Goal: Information Seeking & Learning: Find specific fact

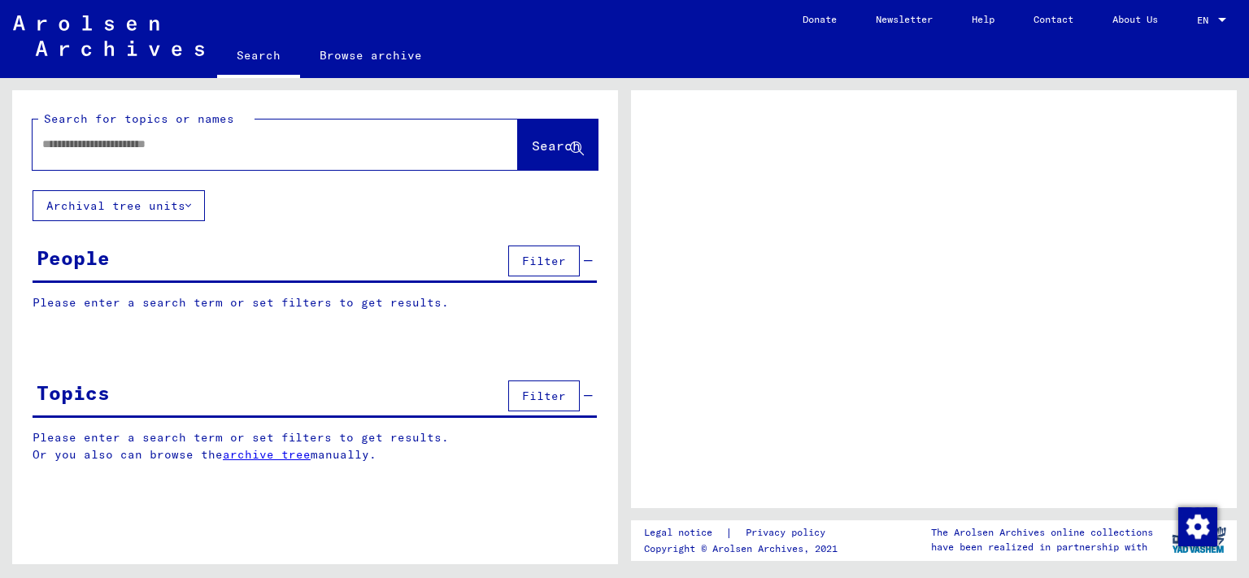
click at [102, 148] on input "text" at bounding box center [260, 144] width 437 height 17
type input "***"
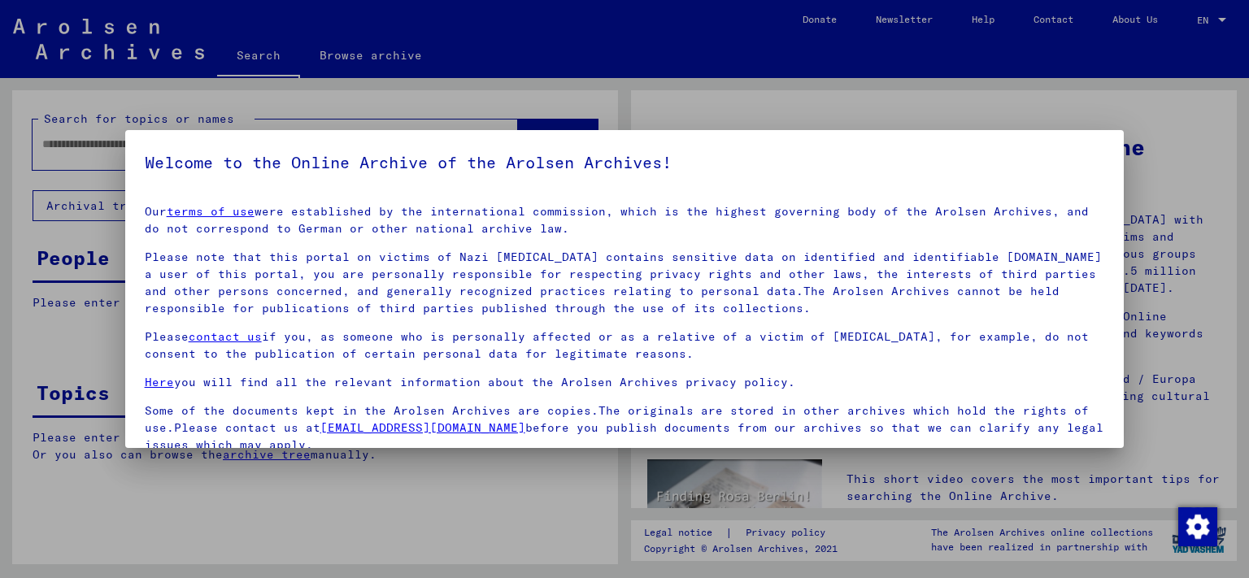
scroll to position [133, 0]
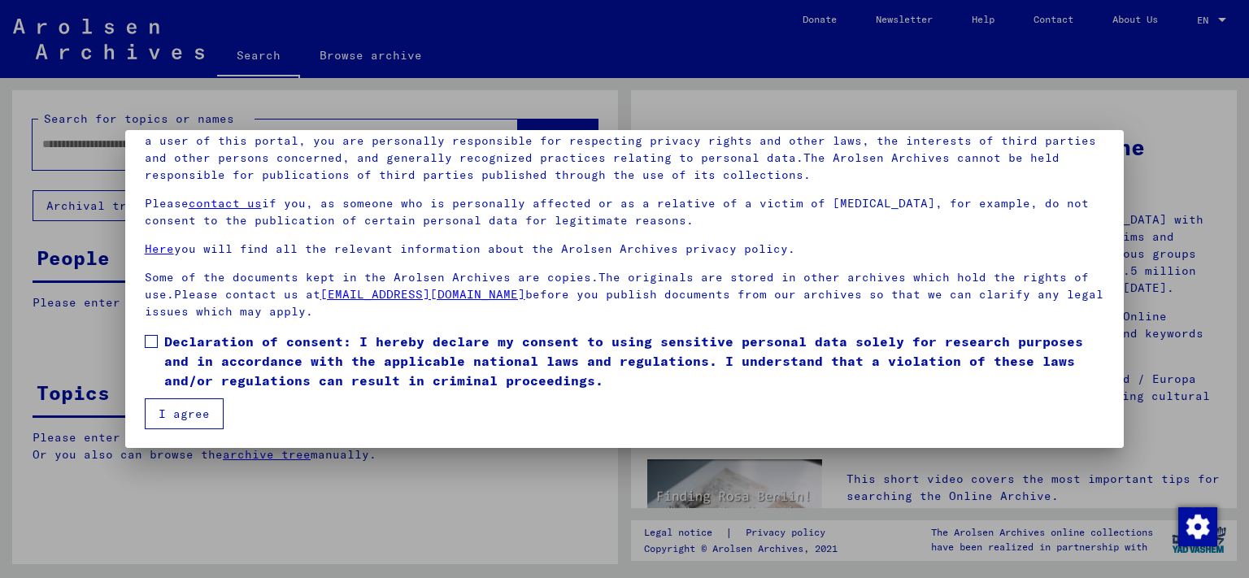
click at [150, 343] on span at bounding box center [151, 341] width 13 height 13
click at [176, 411] on button "I agree" at bounding box center [184, 413] width 79 height 31
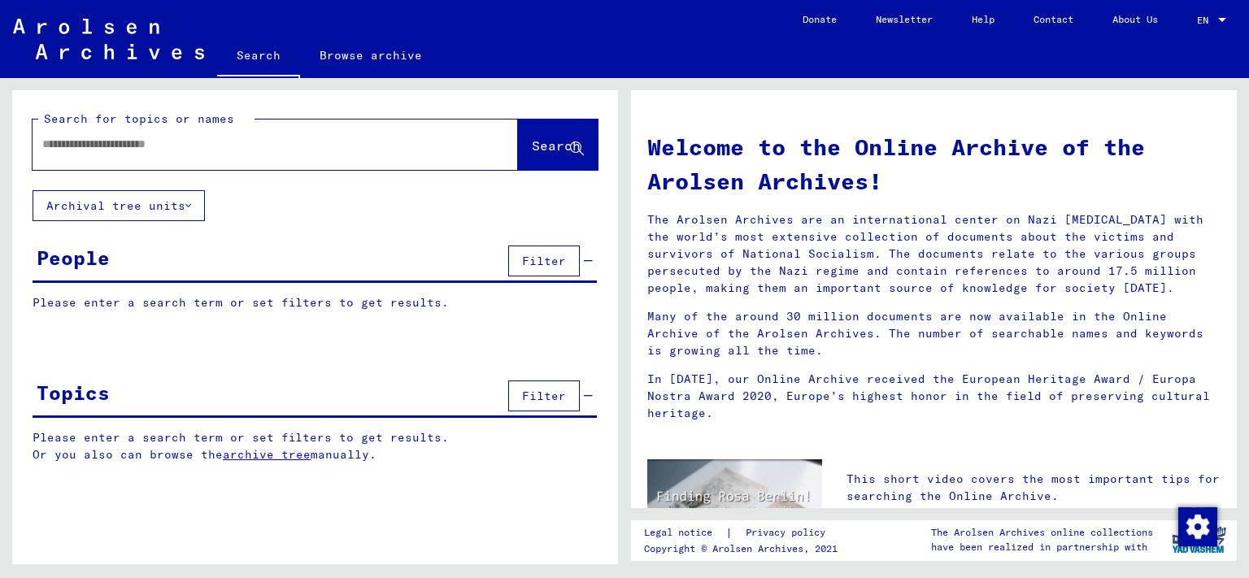
click at [79, 143] on input "text" at bounding box center [255, 144] width 427 height 17
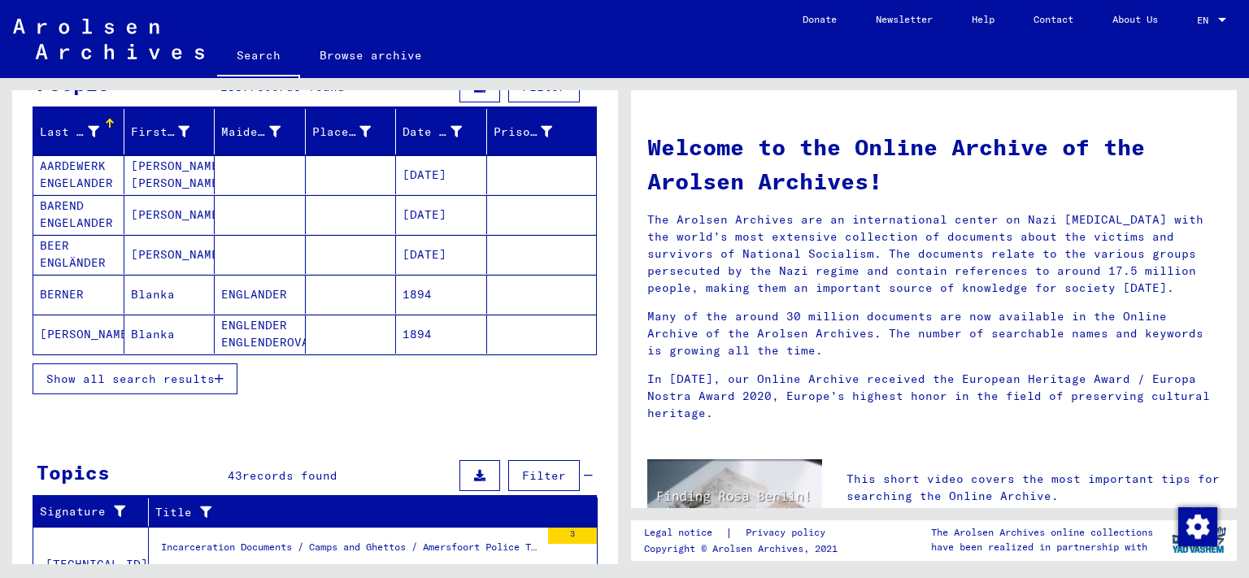
scroll to position [179, 0]
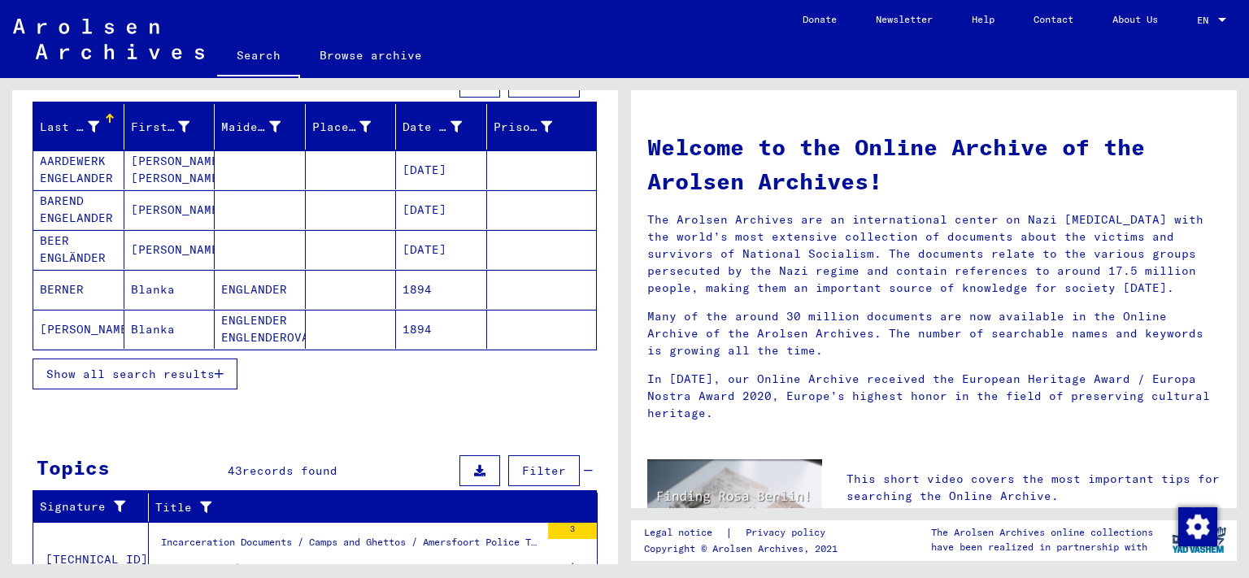
click at [211, 372] on span "Show all search results" at bounding box center [130, 374] width 168 height 15
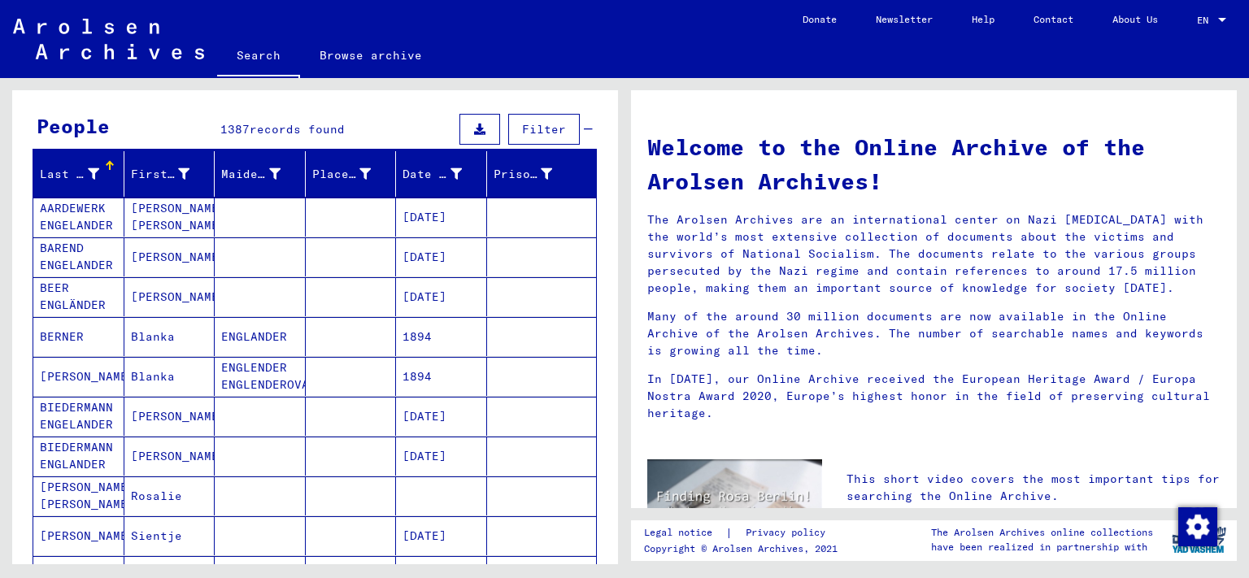
scroll to position [0, 0]
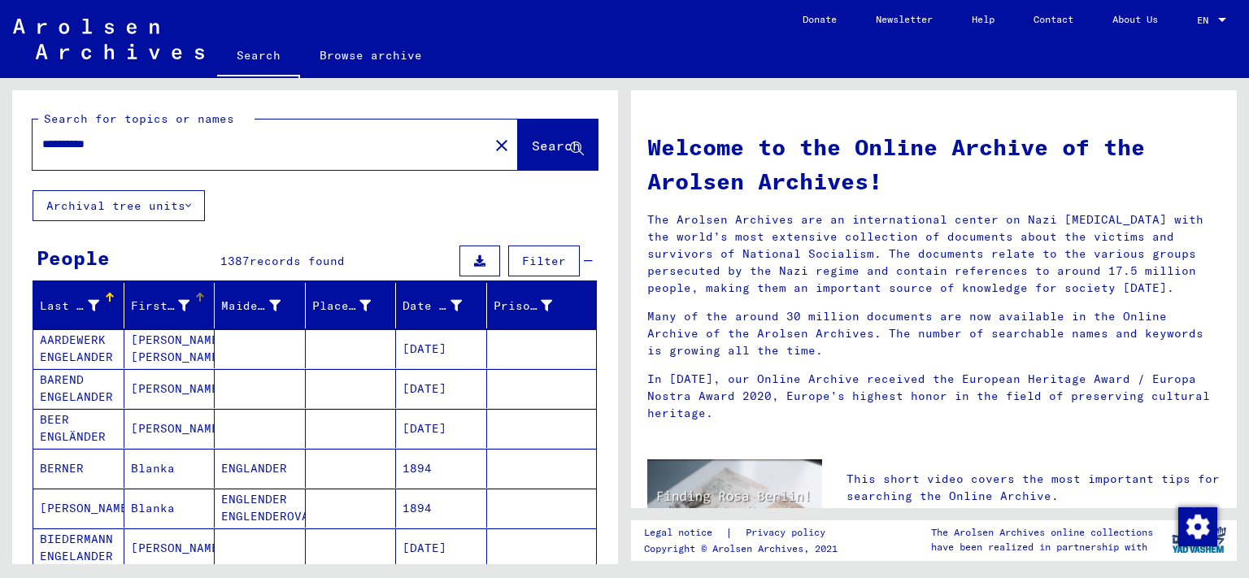
click at [146, 306] on div "First Name" at bounding box center [160, 306] width 59 height 17
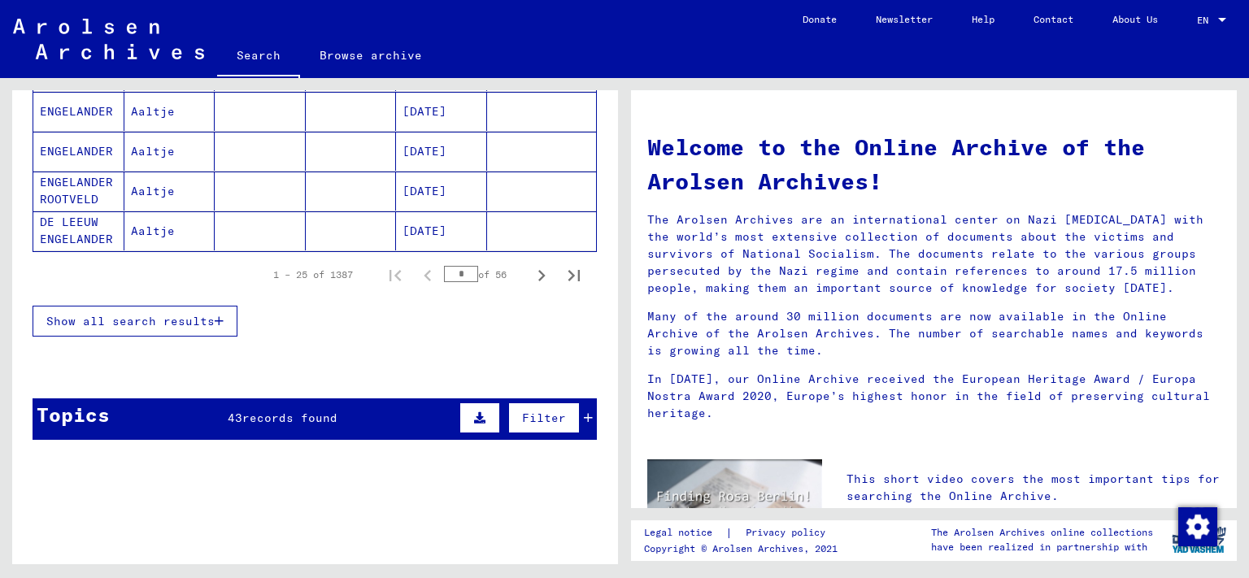
scroll to position [358, 0]
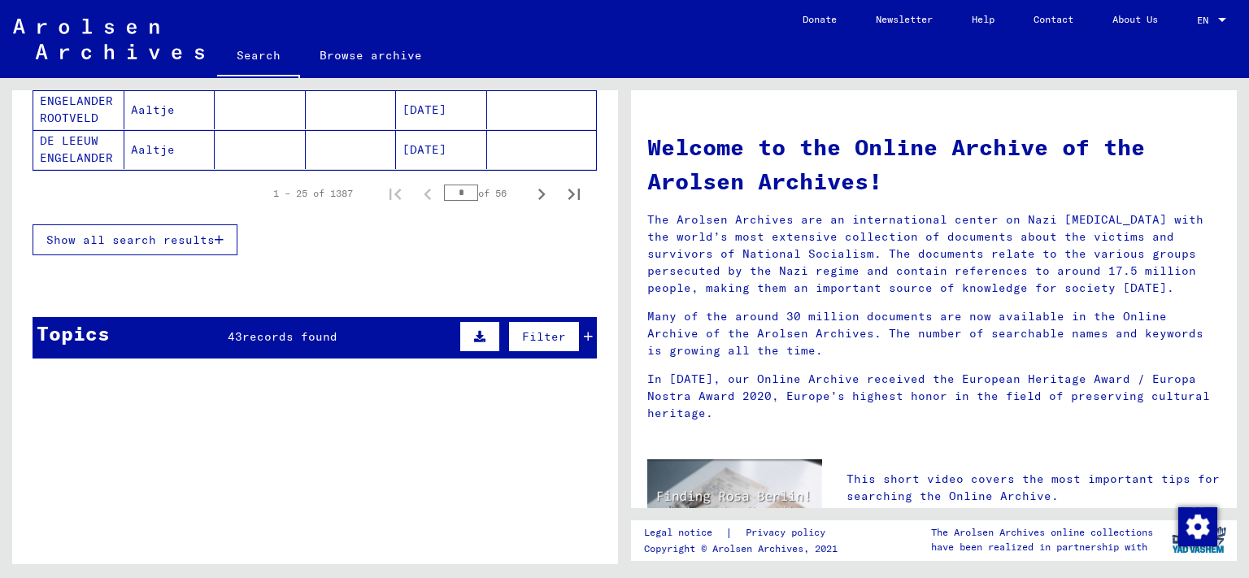
click at [153, 239] on span "Show all search results" at bounding box center [130, 239] width 168 height 15
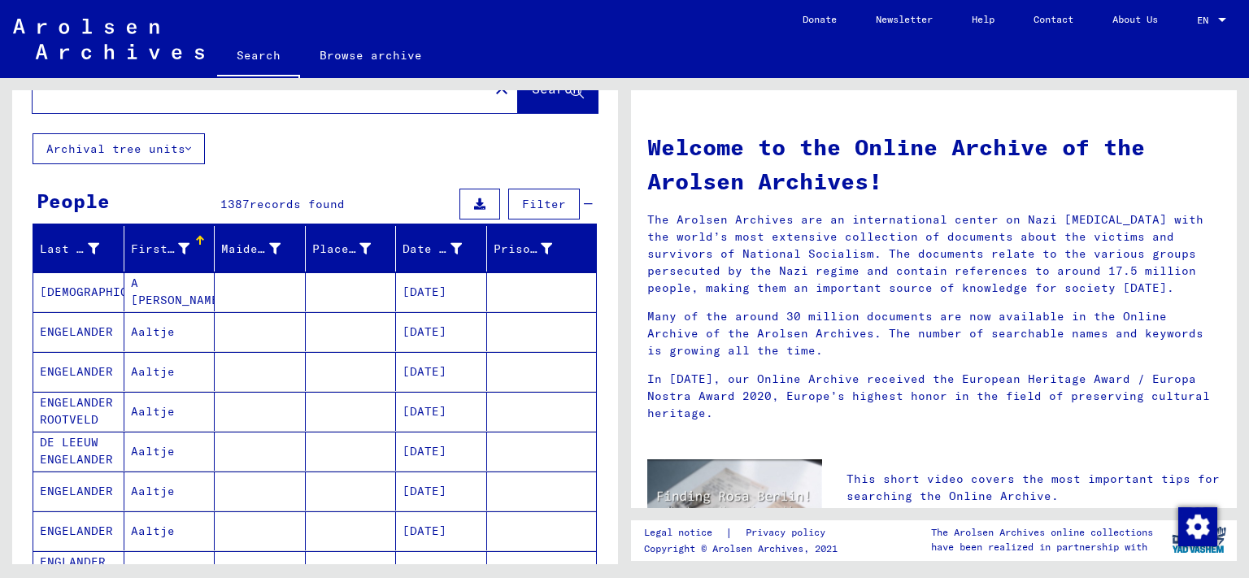
scroll to position [0, 0]
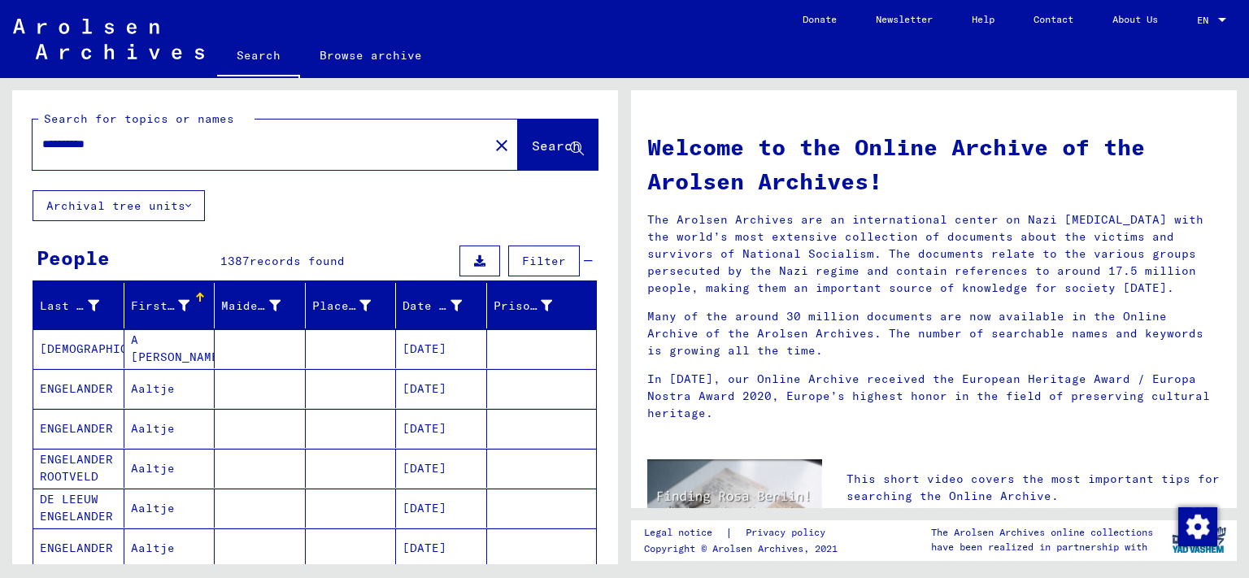
click at [43, 144] on input "**********" at bounding box center [255, 144] width 427 height 17
type input "**********"
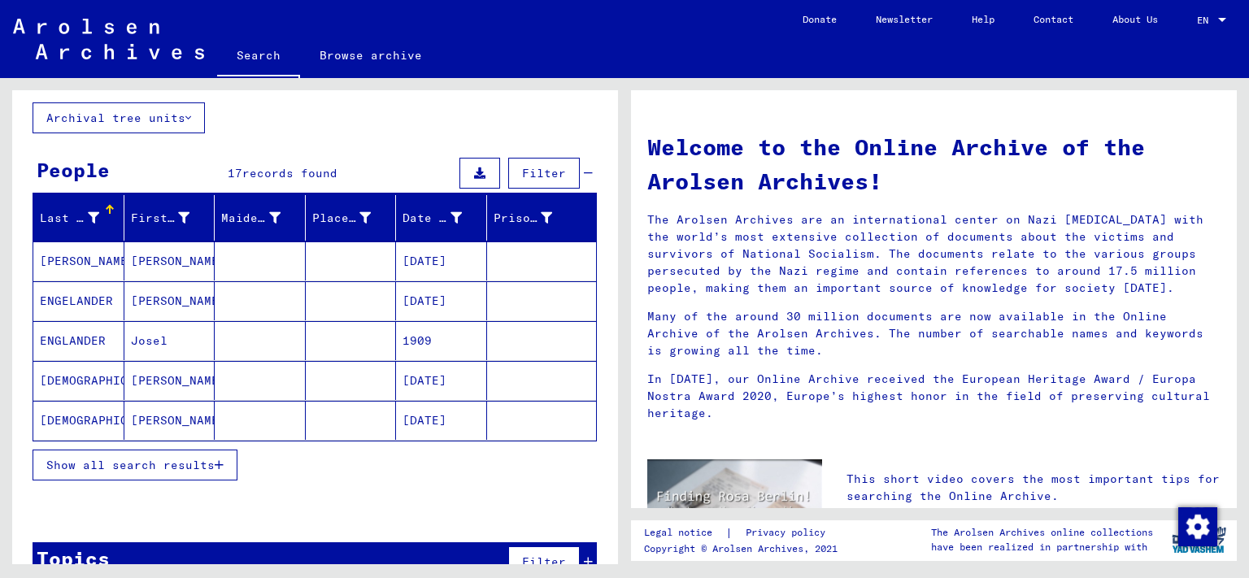
scroll to position [89, 0]
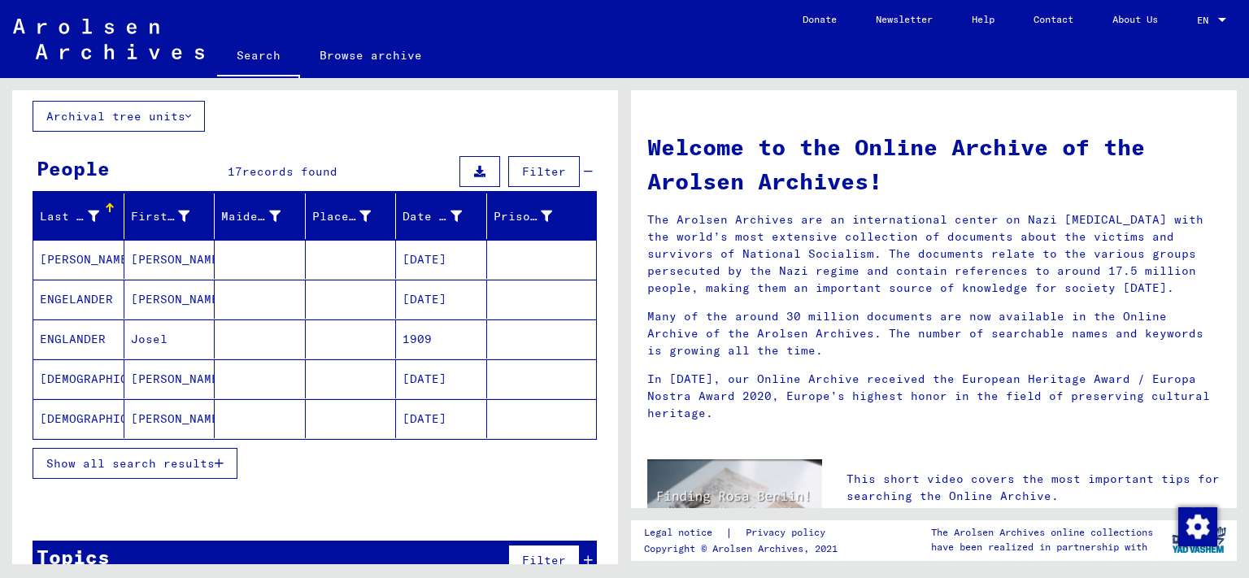
click at [206, 460] on span "Show all search results" at bounding box center [130, 463] width 168 height 15
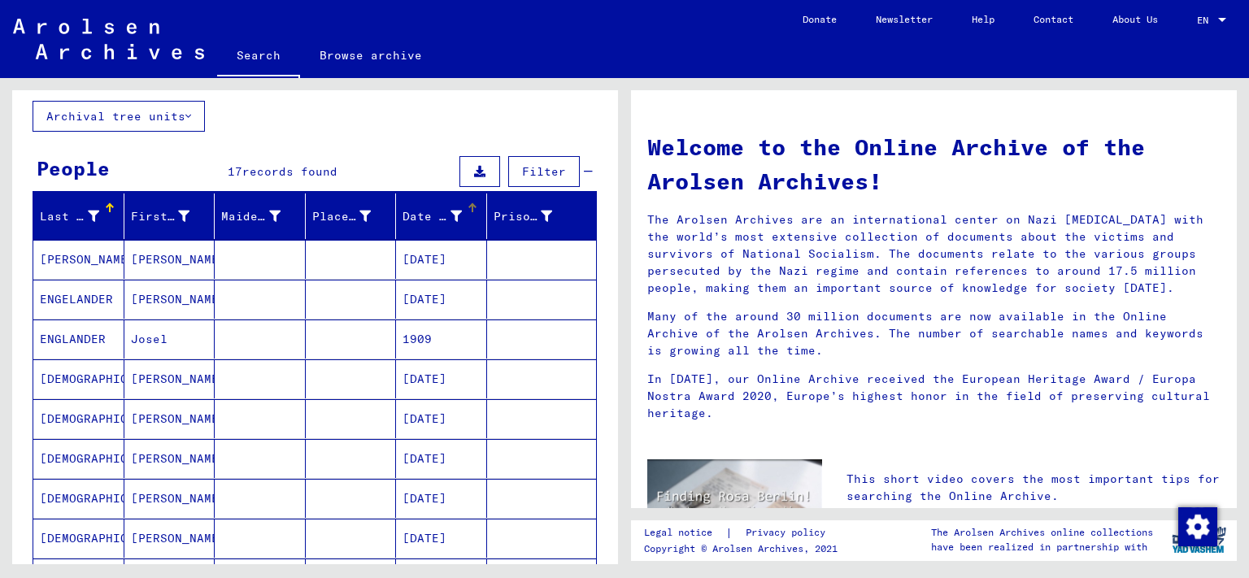
click at [415, 216] on div "Date of Birth" at bounding box center [431, 216] width 59 height 17
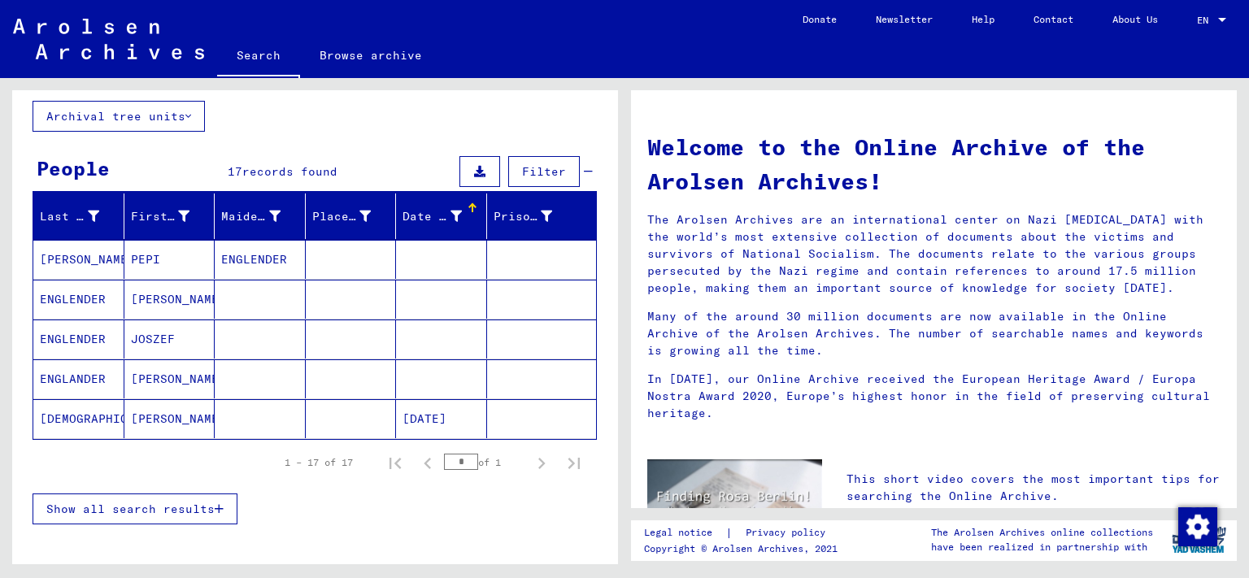
click at [206, 506] on span "Show all search results" at bounding box center [130, 509] width 168 height 15
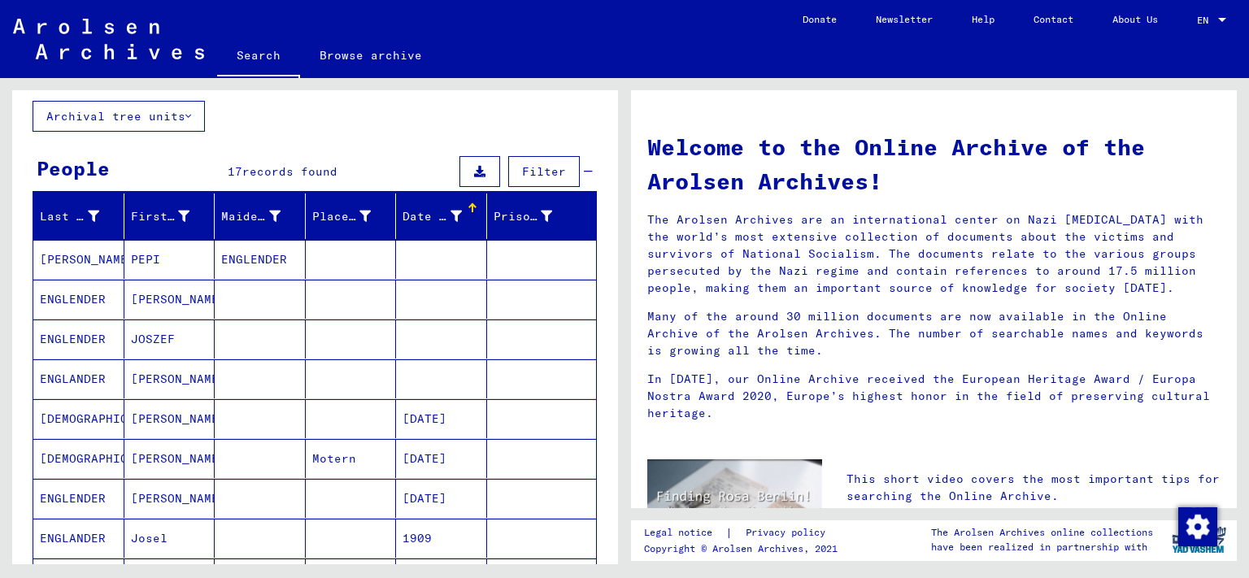
click at [84, 309] on mat-cell "ENGLENDER" at bounding box center [78, 299] width 91 height 39
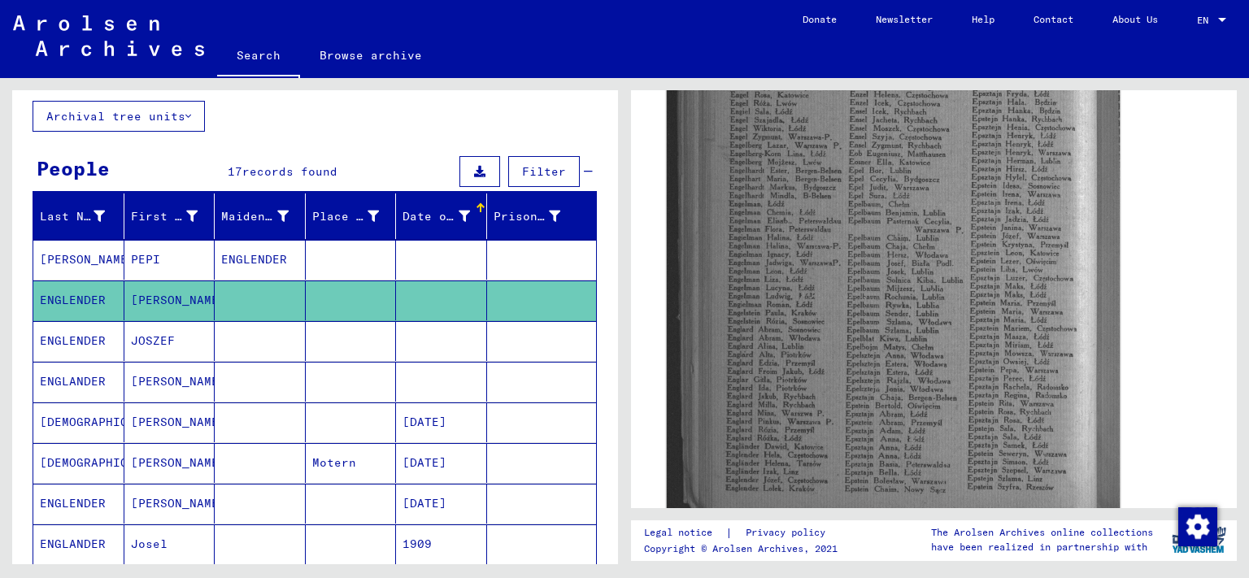
scroll to position [718, 0]
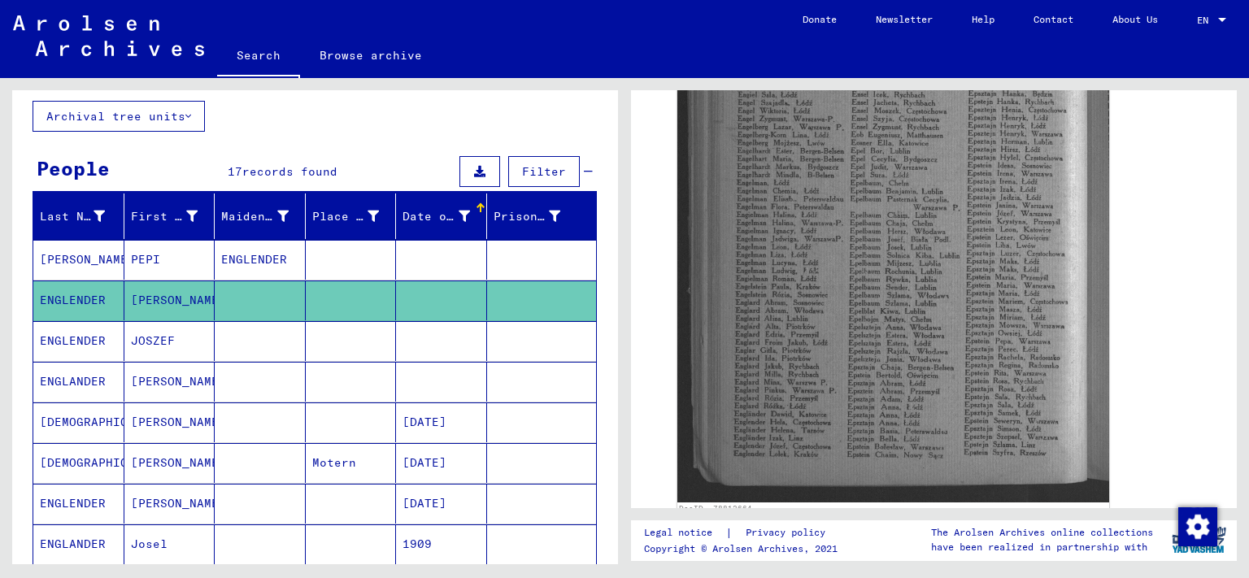
click at [98, 337] on mat-cell "ENGLENDER" at bounding box center [78, 341] width 91 height 40
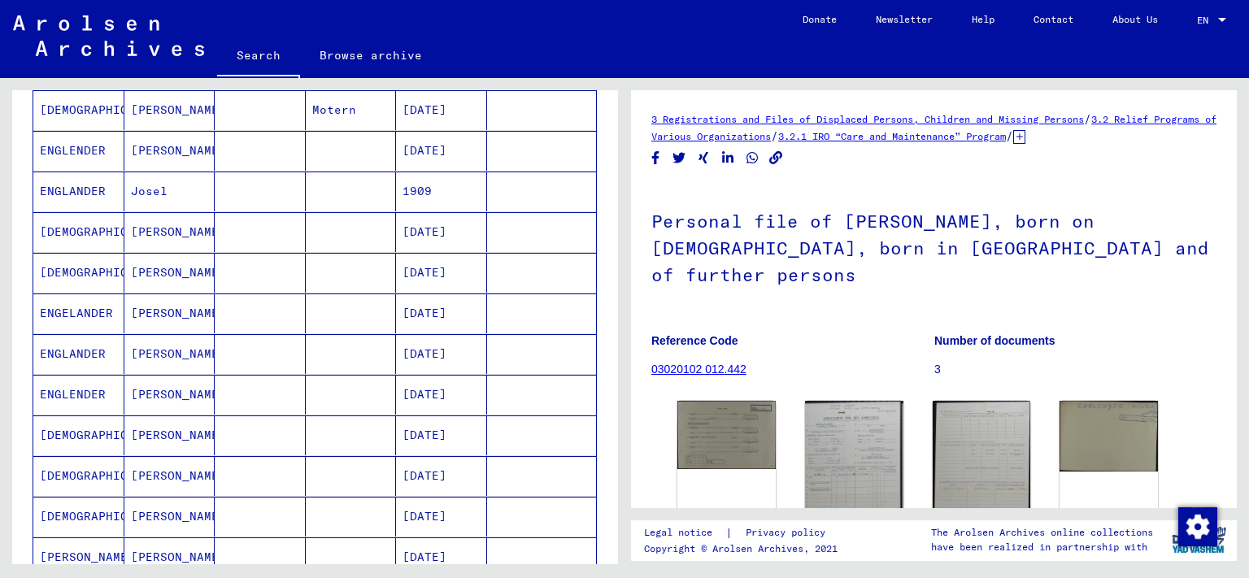
scroll to position [449, 0]
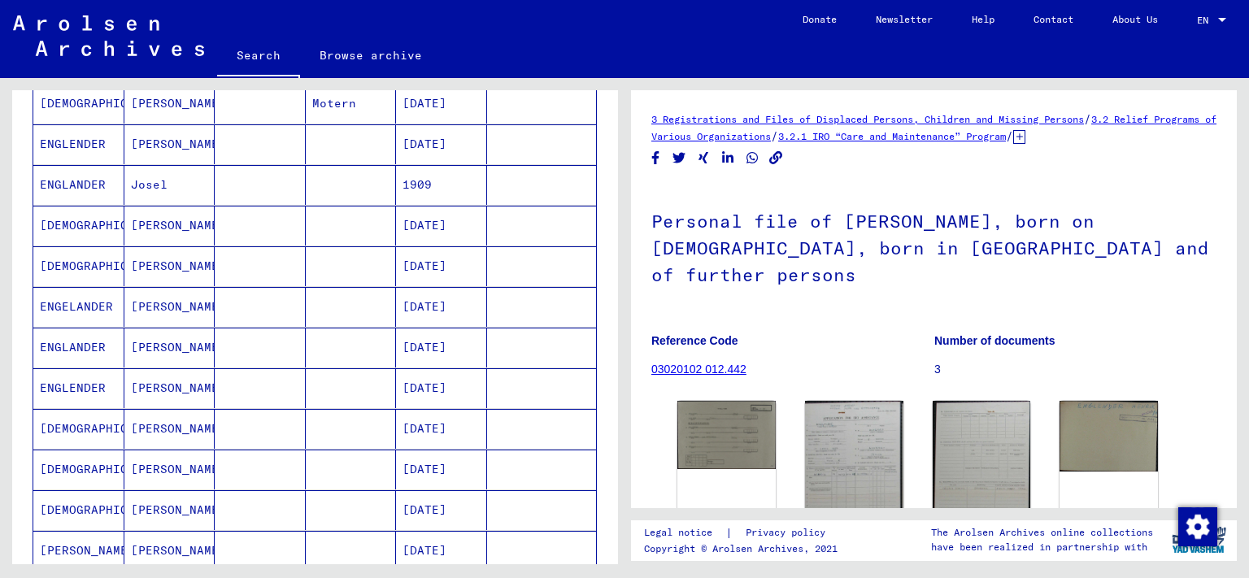
click at [78, 308] on mat-cell "ENGELANDER" at bounding box center [78, 307] width 91 height 40
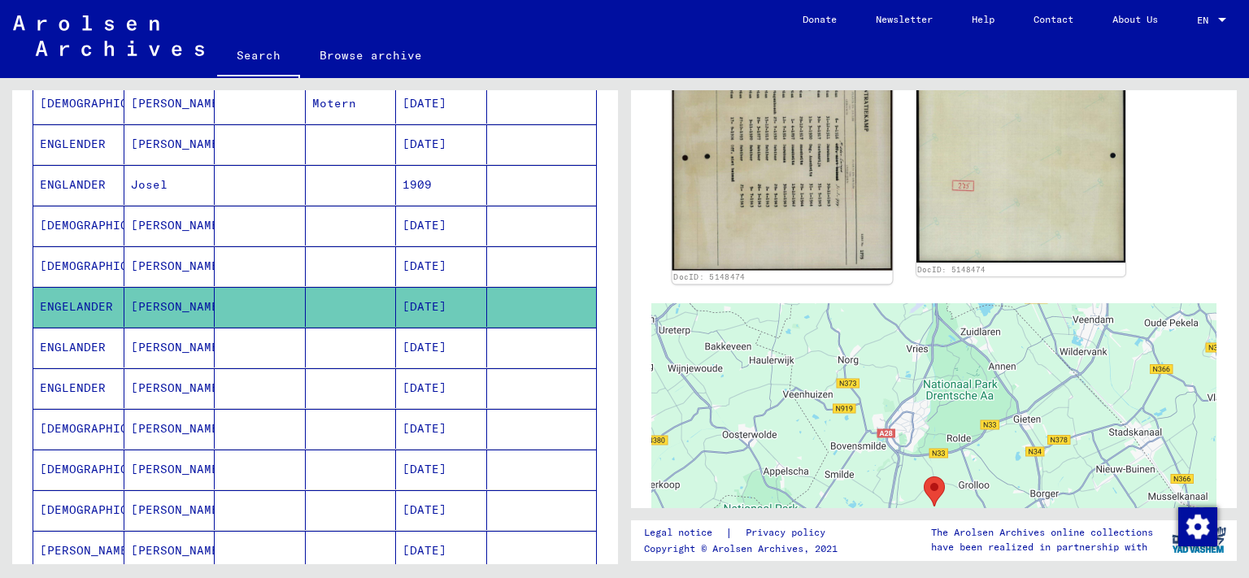
click at [775, 203] on img at bounding box center [781, 117] width 219 height 306
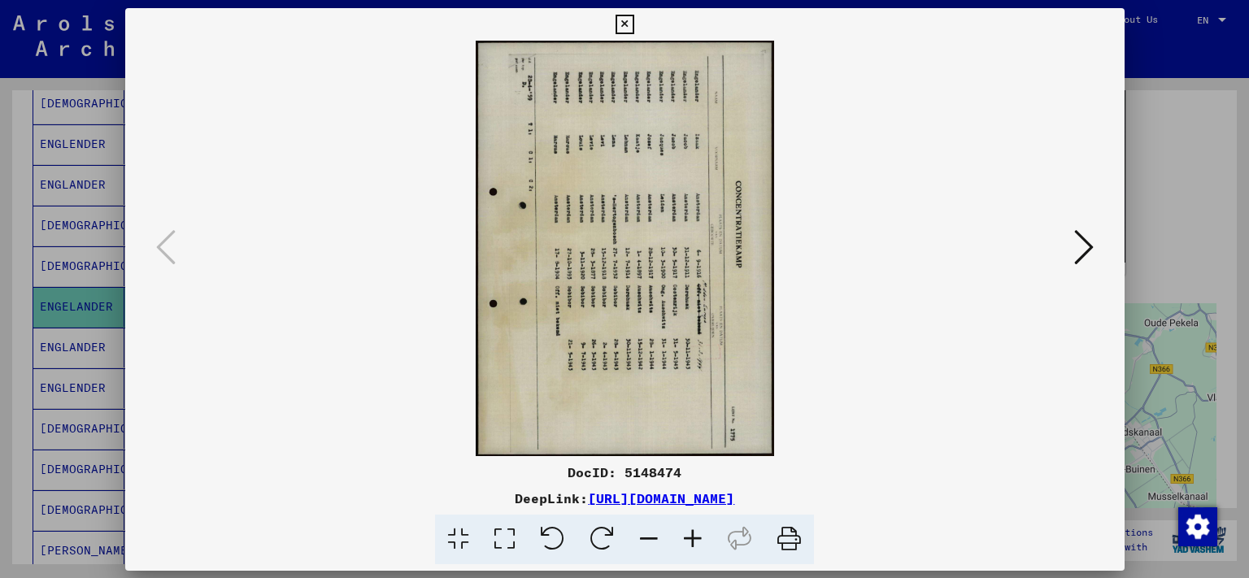
scroll to position [358, 0]
click at [558, 541] on icon at bounding box center [553, 540] width 50 height 50
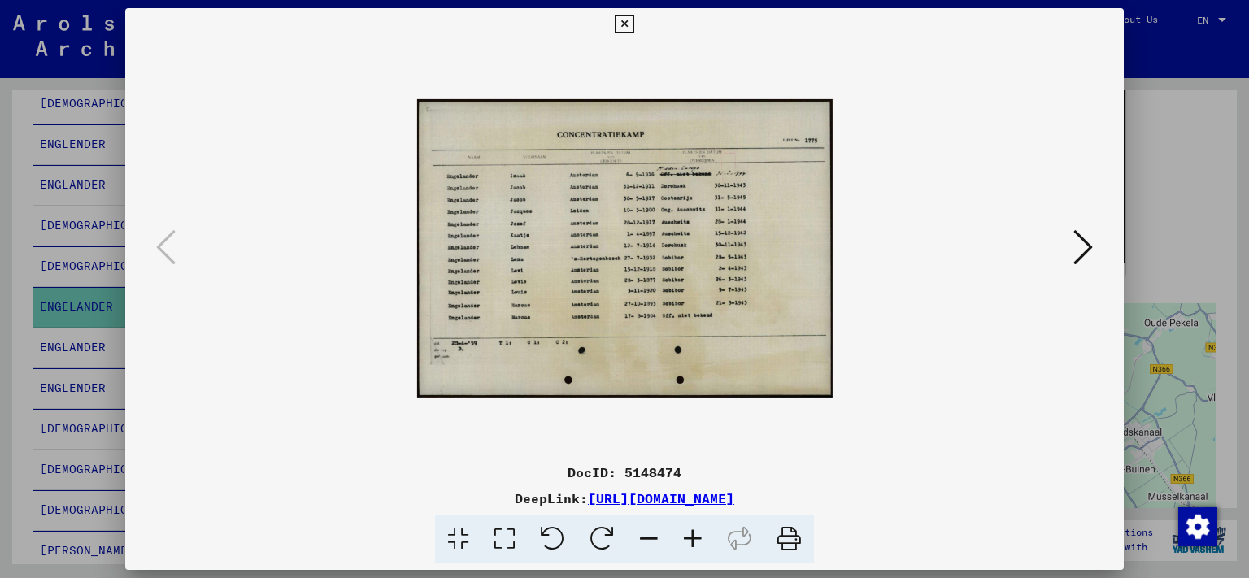
click at [702, 545] on icon at bounding box center [693, 540] width 44 height 50
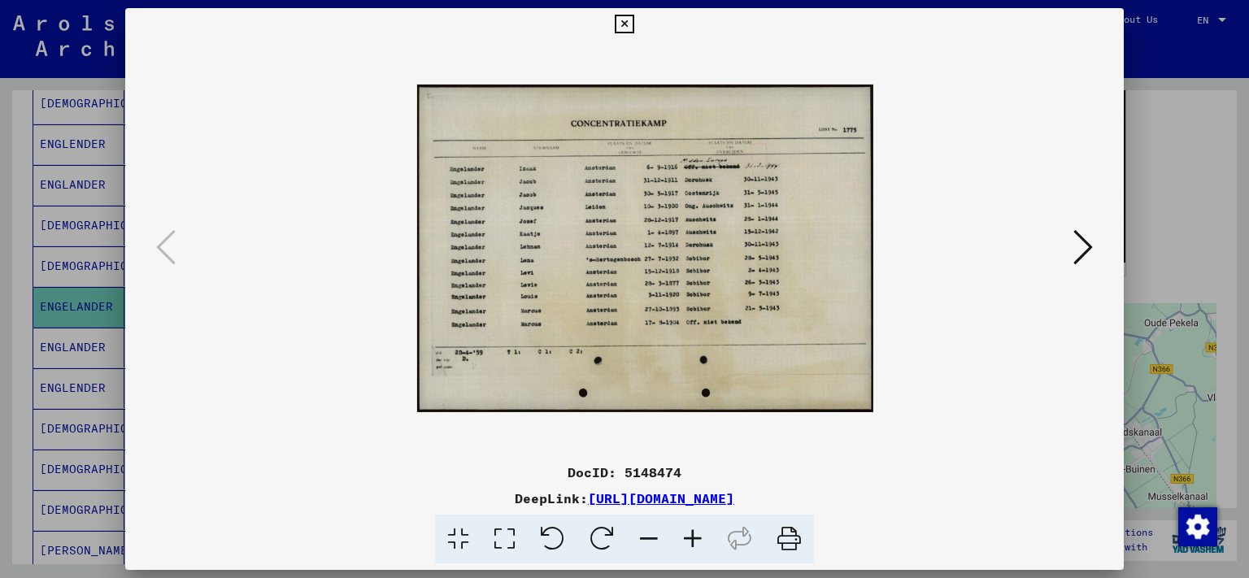
click at [702, 545] on icon at bounding box center [693, 540] width 44 height 50
click at [701, 545] on icon at bounding box center [693, 540] width 44 height 50
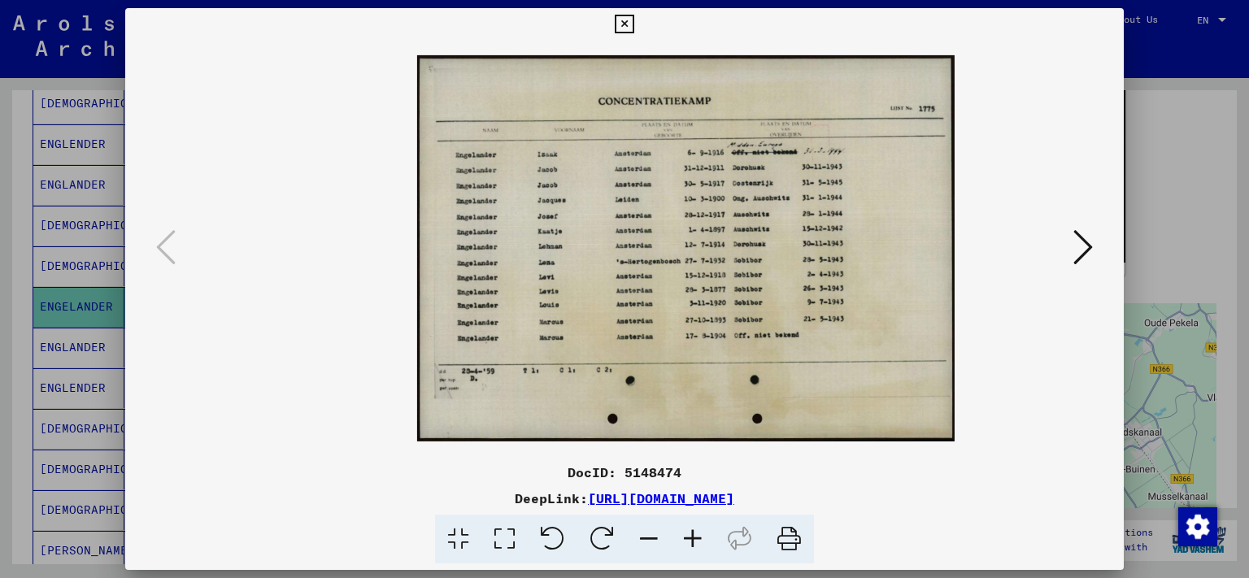
click at [701, 545] on icon at bounding box center [693, 540] width 44 height 50
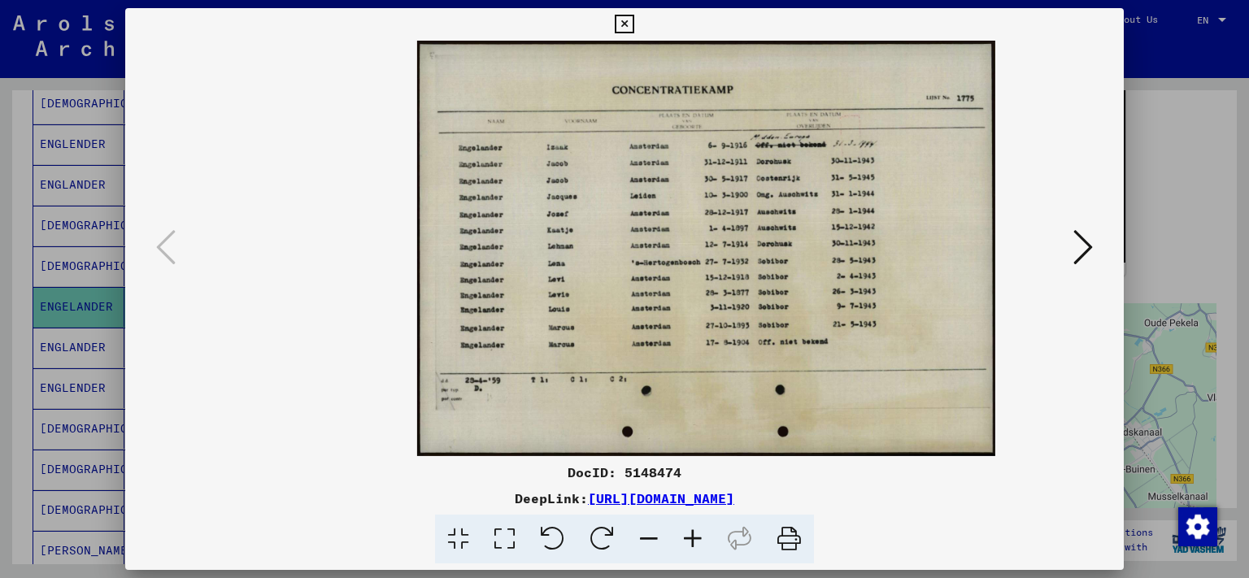
click at [701, 545] on icon at bounding box center [693, 540] width 44 height 50
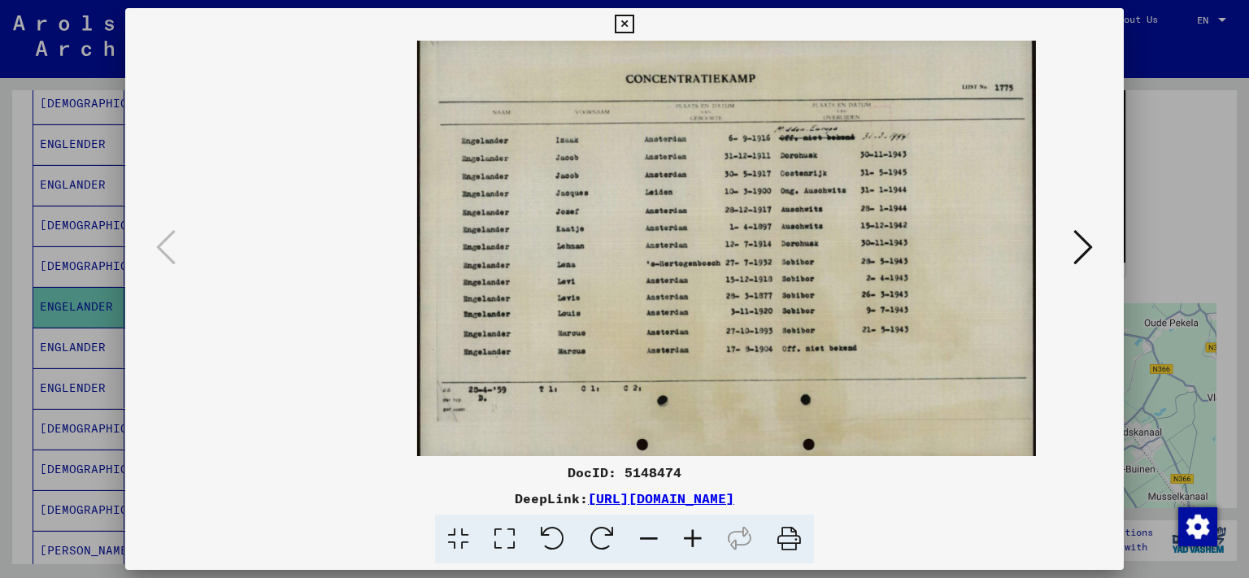
click at [701, 545] on icon at bounding box center [693, 540] width 44 height 50
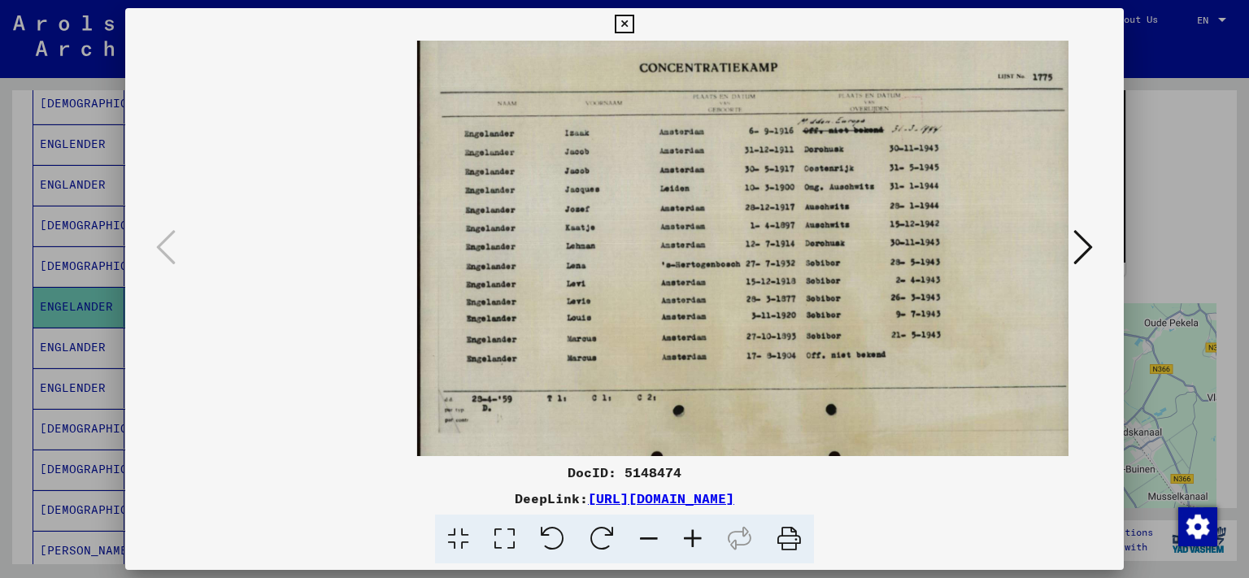
click at [701, 545] on icon at bounding box center [693, 540] width 44 height 50
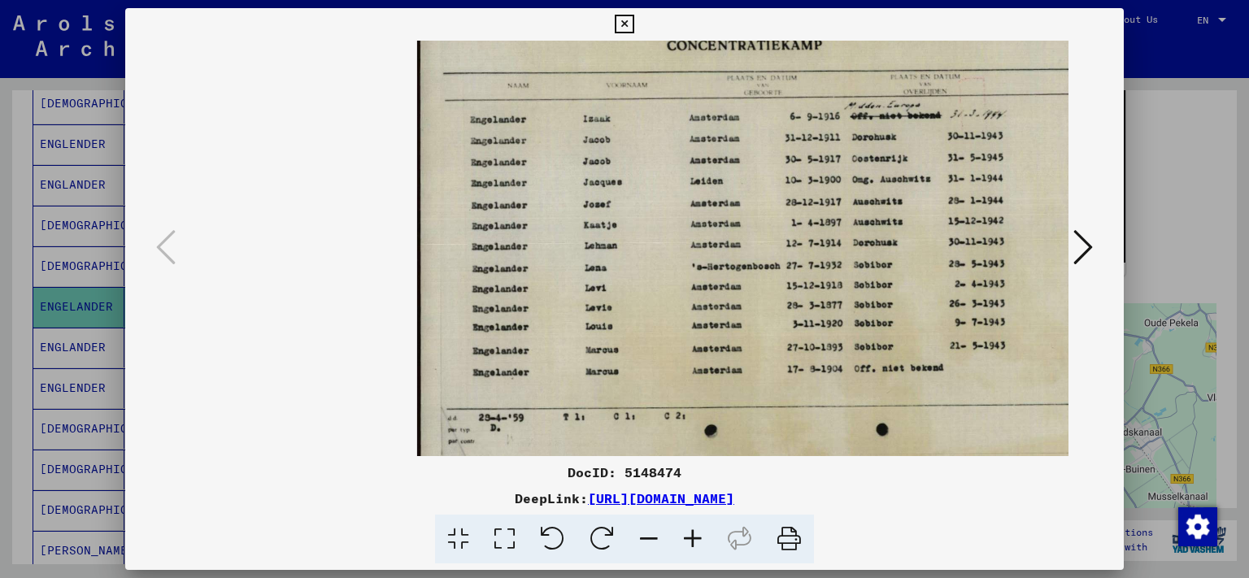
click at [701, 545] on icon at bounding box center [693, 540] width 44 height 50
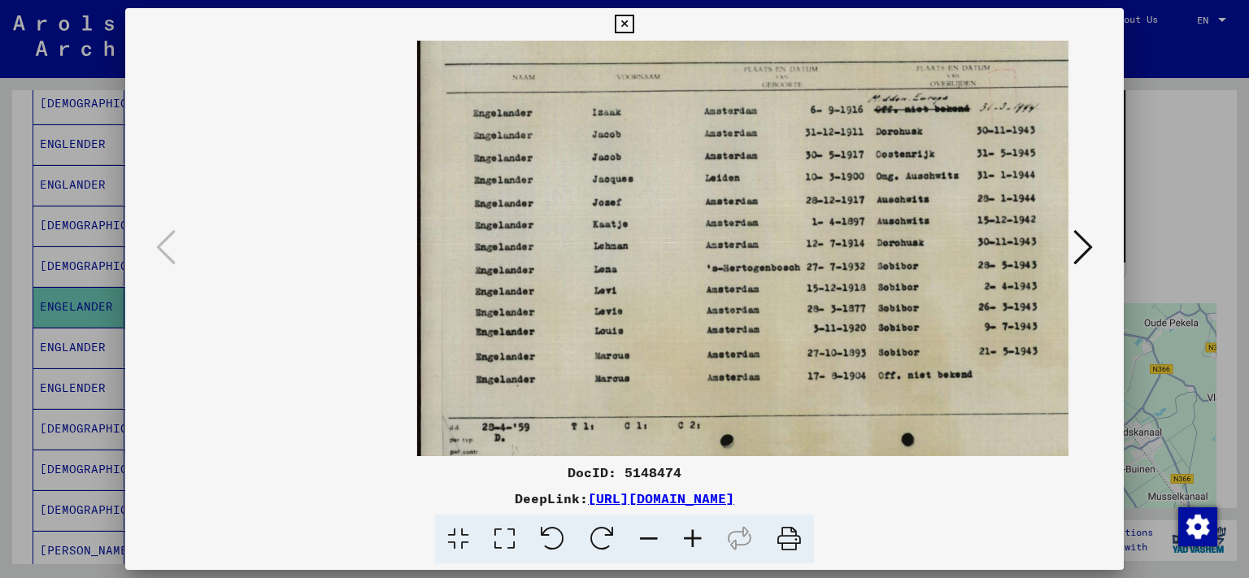
click at [701, 545] on icon at bounding box center [693, 540] width 44 height 50
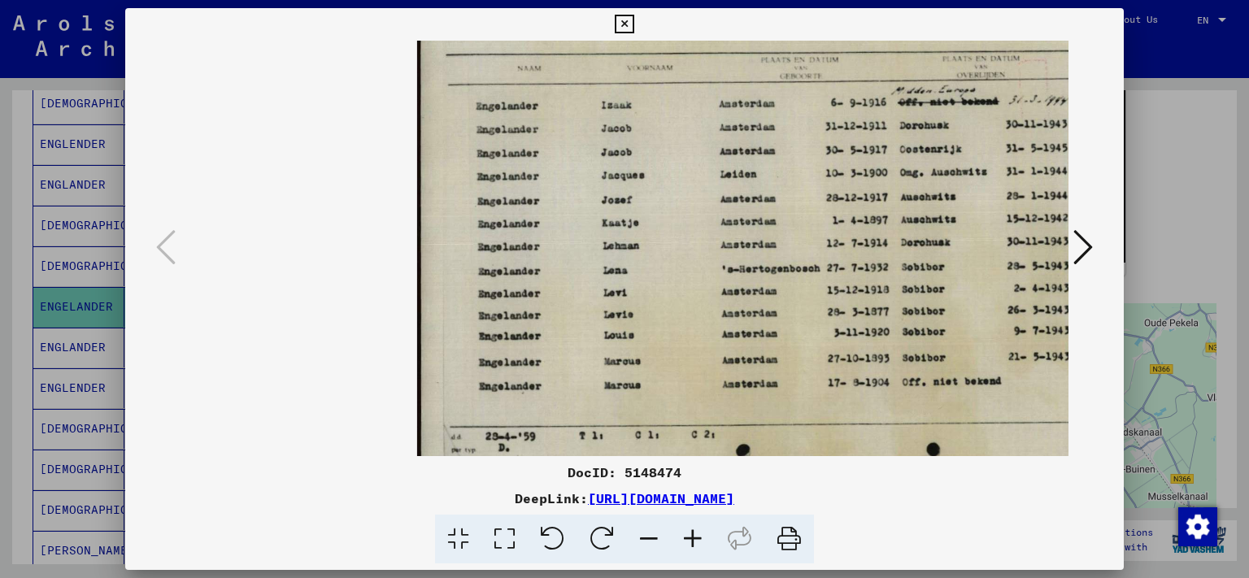
click at [701, 545] on icon at bounding box center [693, 540] width 44 height 50
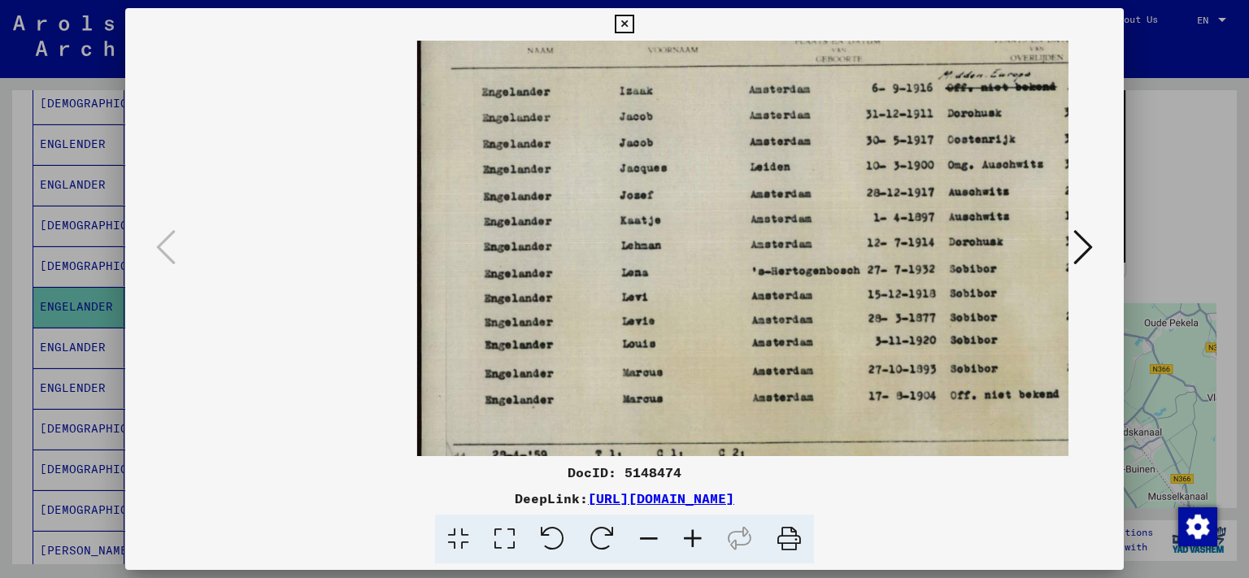
click at [701, 545] on icon at bounding box center [693, 540] width 44 height 50
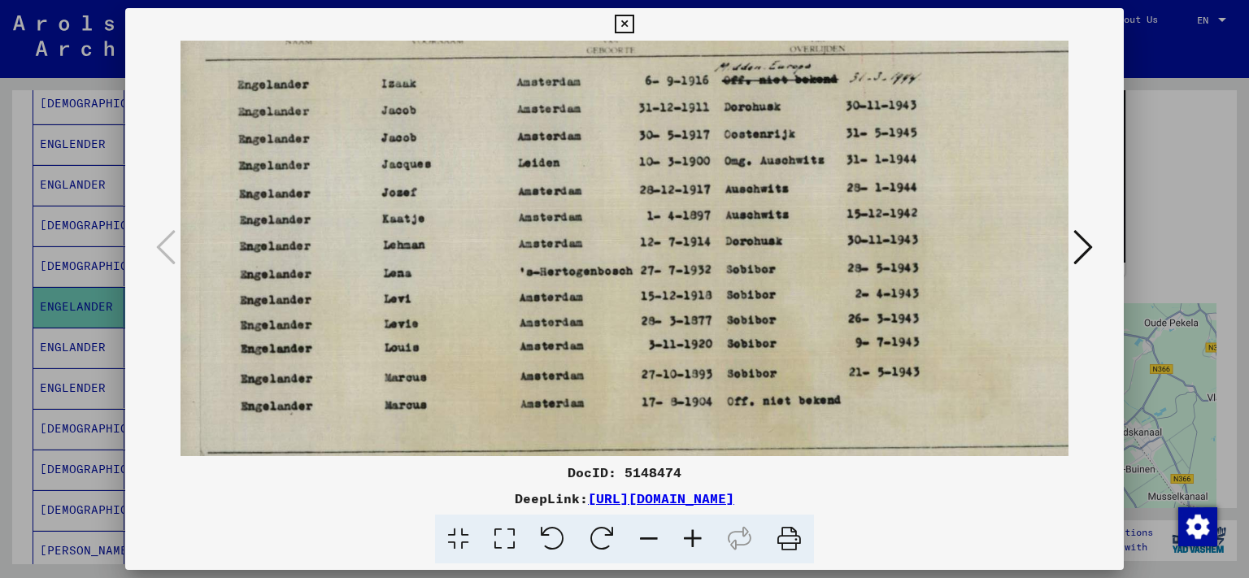
scroll to position [0, 252]
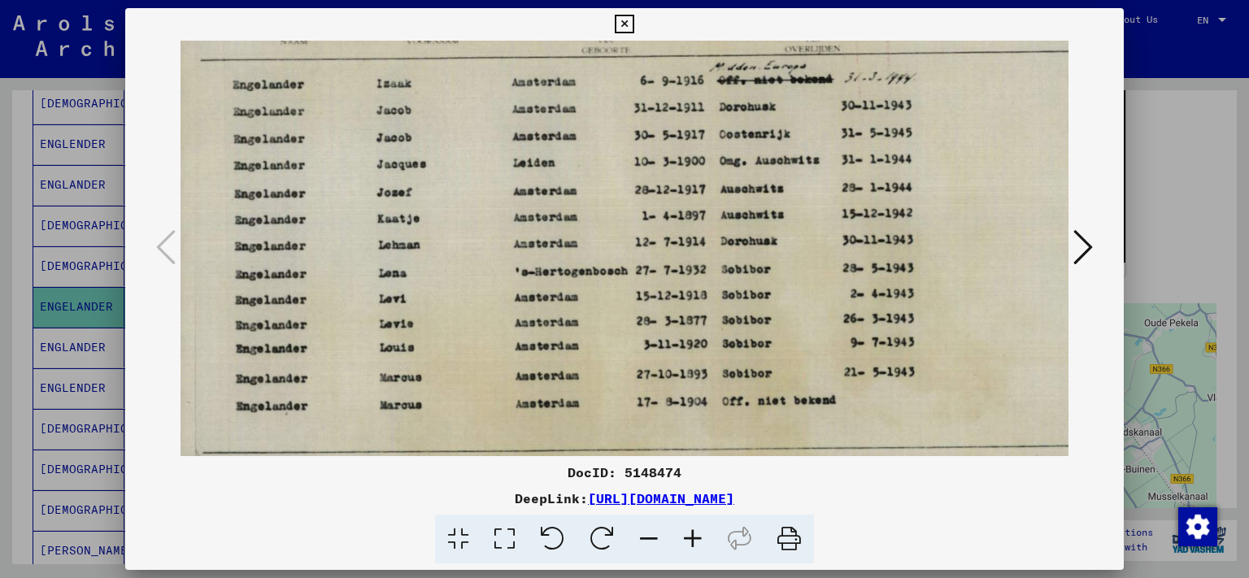
drag, startPoint x: 937, startPoint y: 226, endPoint x: 689, endPoint y: 318, distance: 265.2
click at [689, 318] on img at bounding box center [636, 248] width 944 height 678
click at [633, 21] on icon at bounding box center [624, 25] width 19 height 20
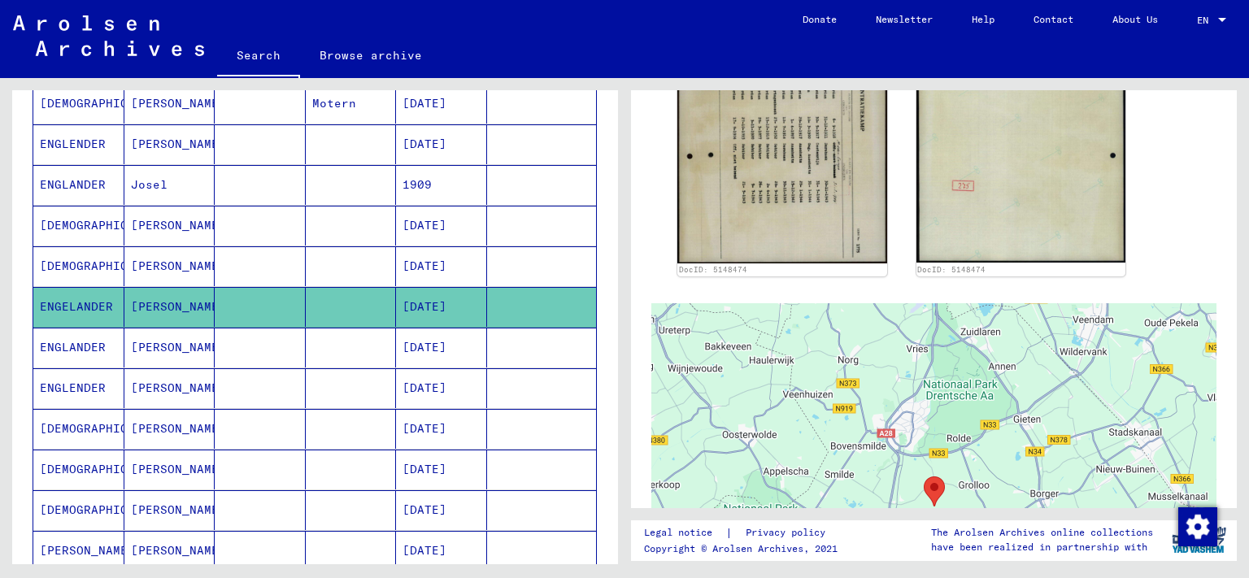
click at [151, 351] on mat-cell "[PERSON_NAME]" at bounding box center [169, 348] width 91 height 40
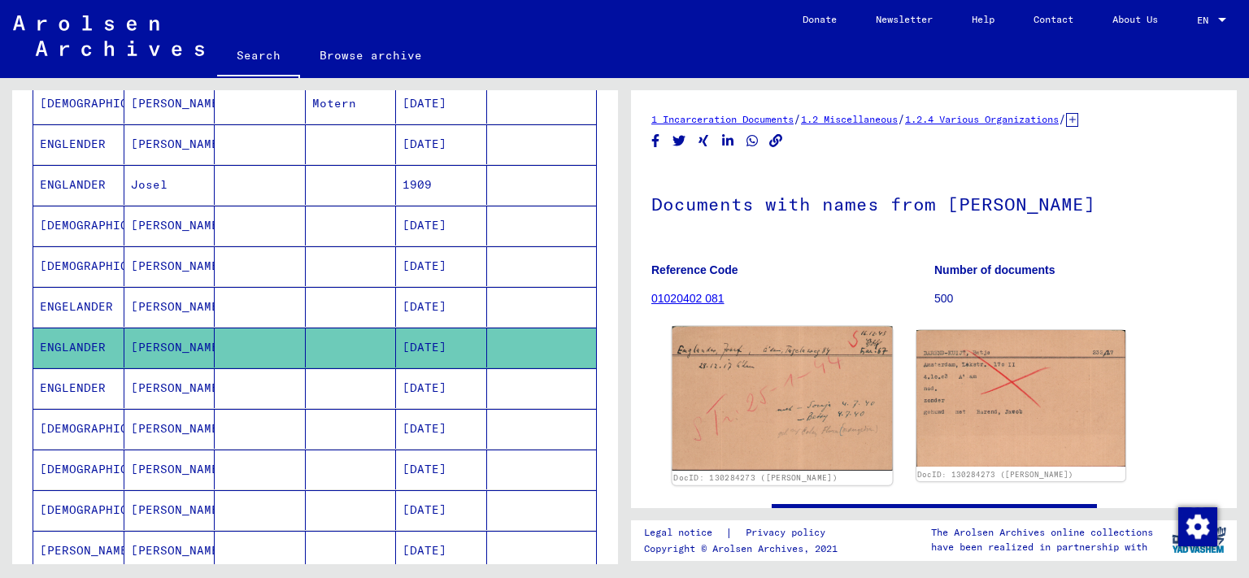
click at [808, 421] on img at bounding box center [781, 399] width 219 height 145
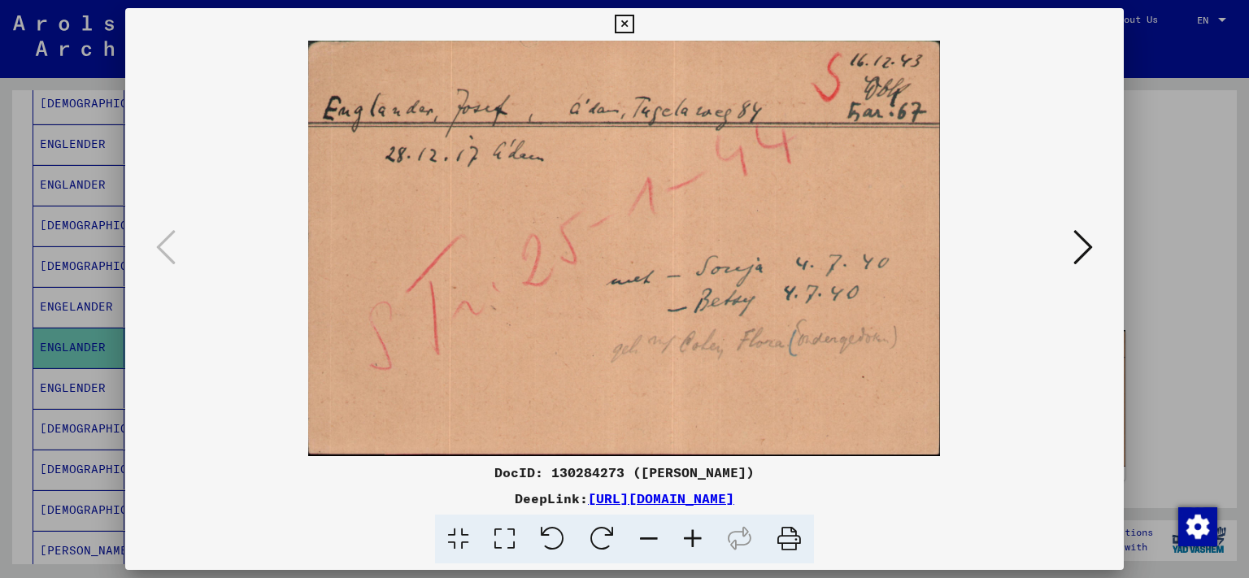
click at [1081, 258] on icon at bounding box center [1083, 247] width 20 height 39
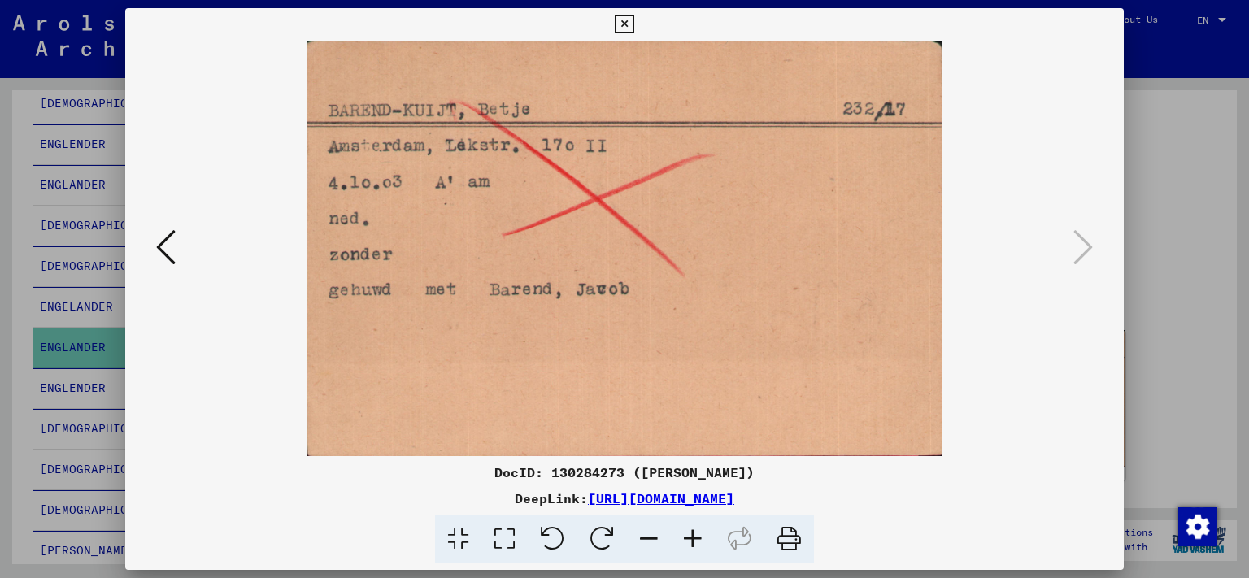
click at [159, 258] on icon at bounding box center [166, 247] width 20 height 39
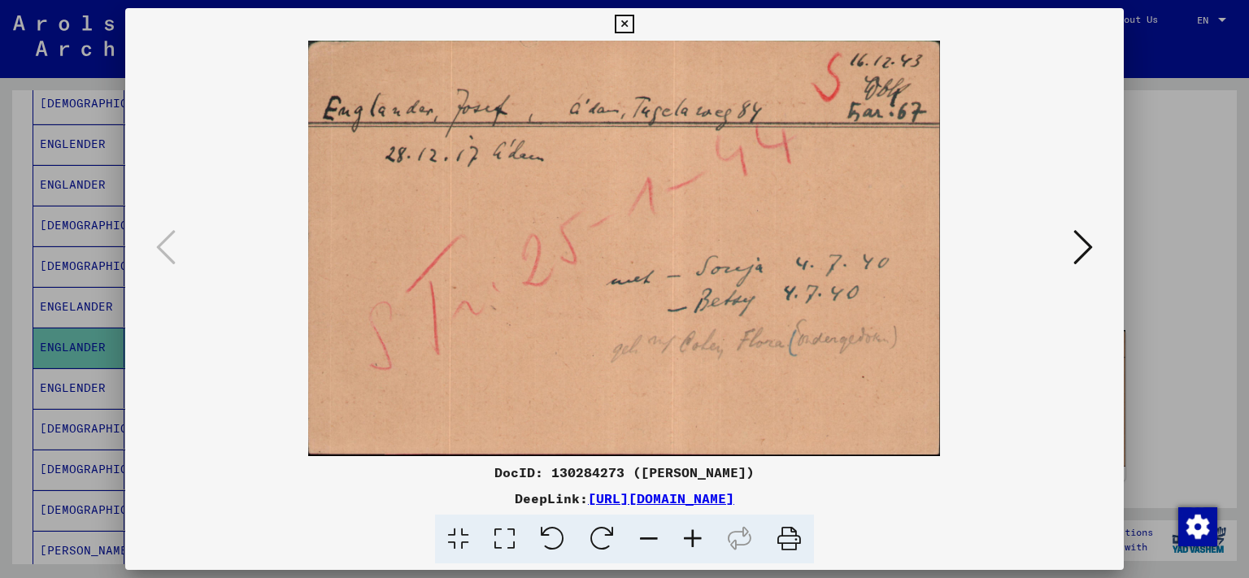
click at [633, 25] on icon at bounding box center [624, 25] width 19 height 20
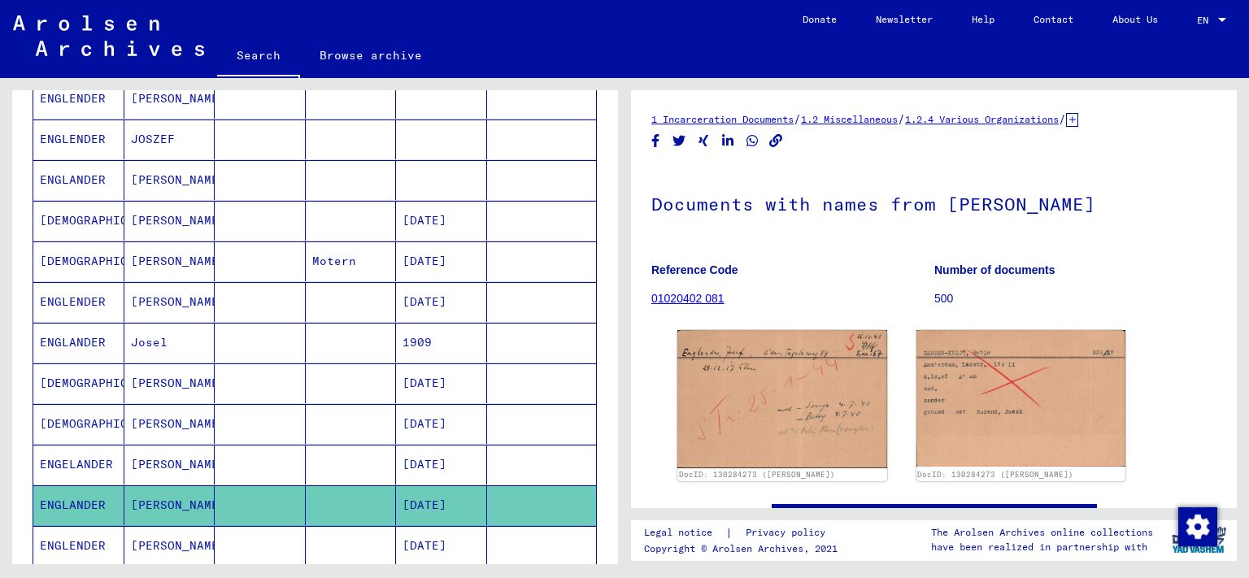
scroll to position [204, 0]
